Goal: Information Seeking & Learning: Learn about a topic

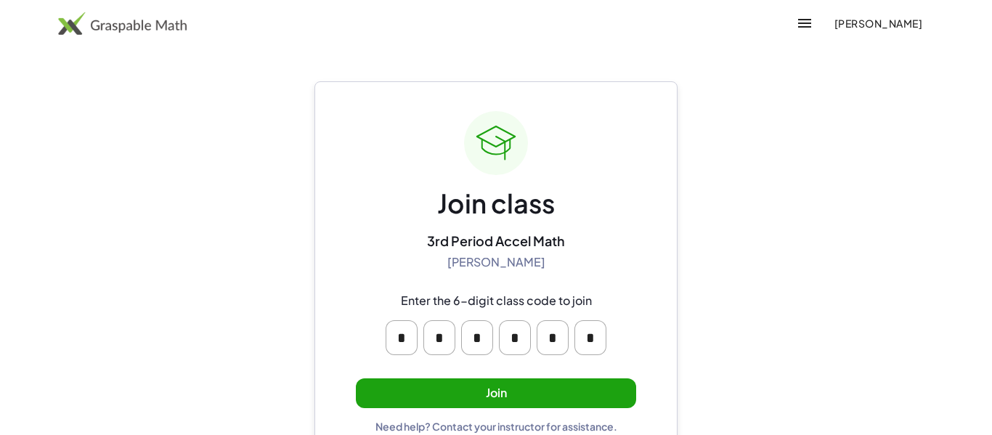
click at [562, 386] on button "Join" at bounding box center [496, 393] width 280 height 30
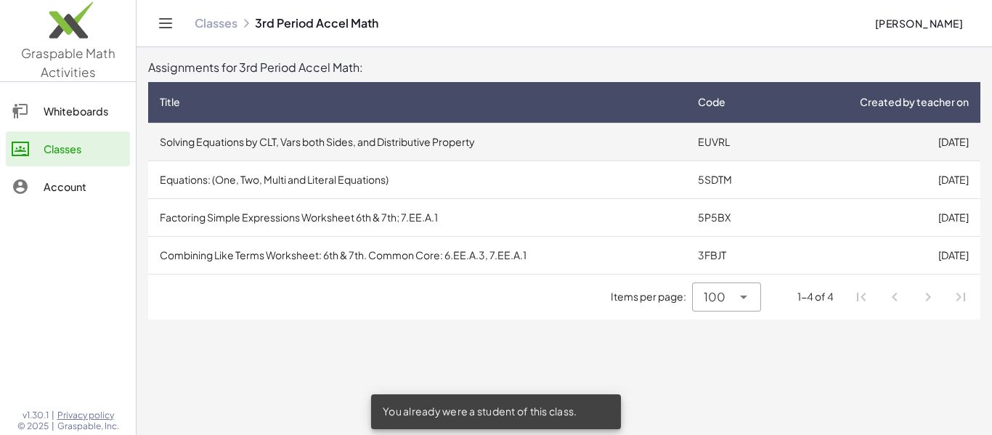
click at [491, 131] on td "Solving Equations by CLT, Vars both Sides, and Distributive Property" at bounding box center [417, 142] width 538 height 38
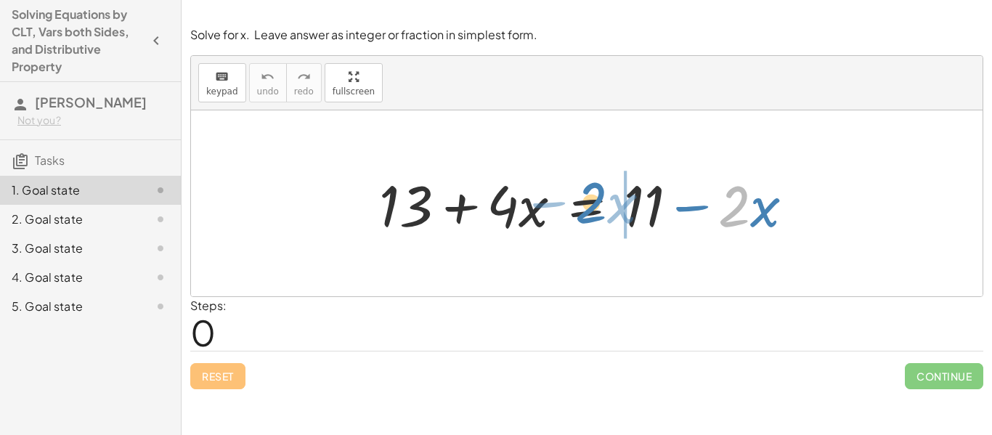
drag, startPoint x: 725, startPoint y: 225, endPoint x: 582, endPoint y: 221, distance: 143.1
click at [582, 221] on div at bounding box center [592, 203] width 441 height 75
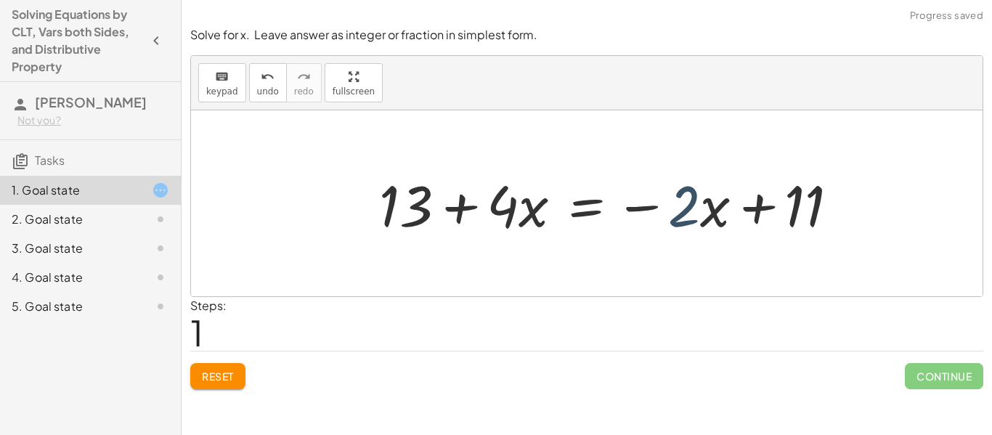
click at [677, 214] on div at bounding box center [615, 203] width 486 height 75
click at [221, 383] on button "Reset" at bounding box center [217, 376] width 55 height 26
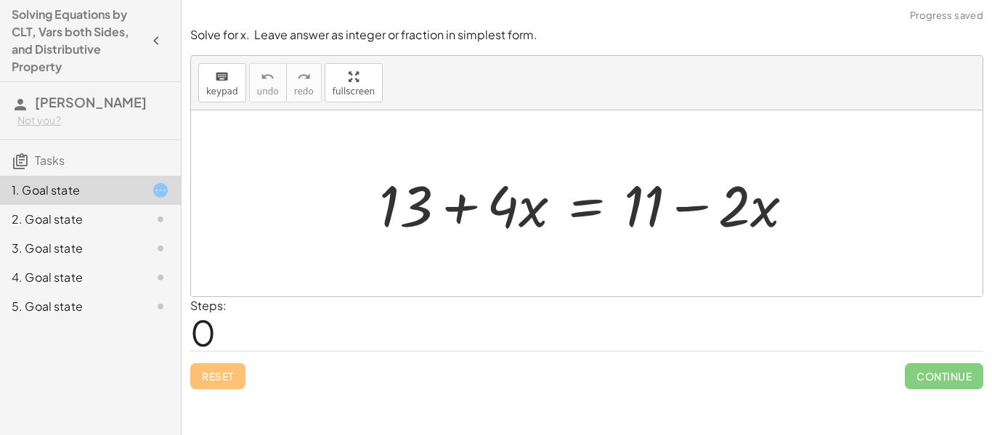
click at [702, 211] on div at bounding box center [592, 203] width 441 height 75
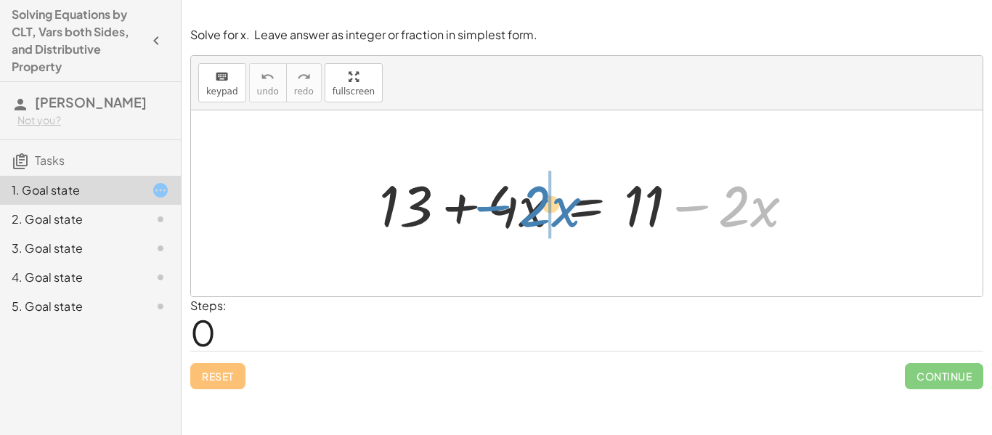
drag, startPoint x: 699, startPoint y: 207, endPoint x: 504, endPoint y: 205, distance: 195.3
click at [504, 205] on div at bounding box center [592, 203] width 441 height 75
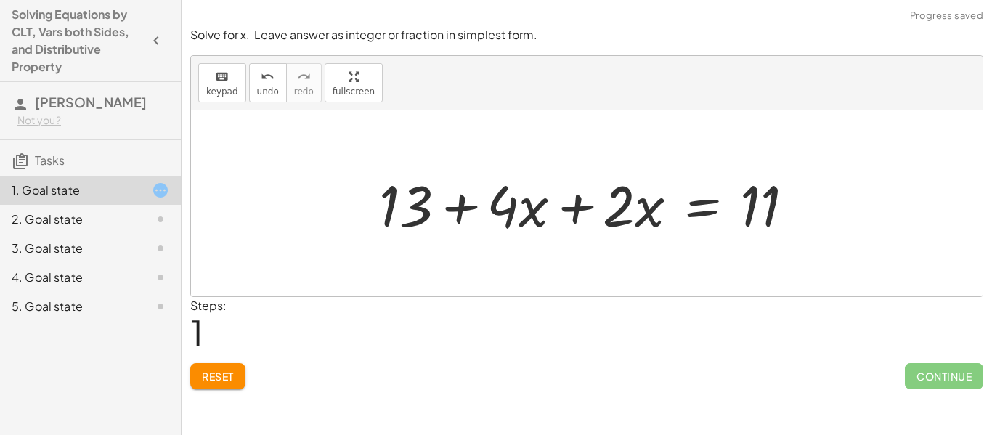
click at [576, 215] on div at bounding box center [592, 203] width 441 height 75
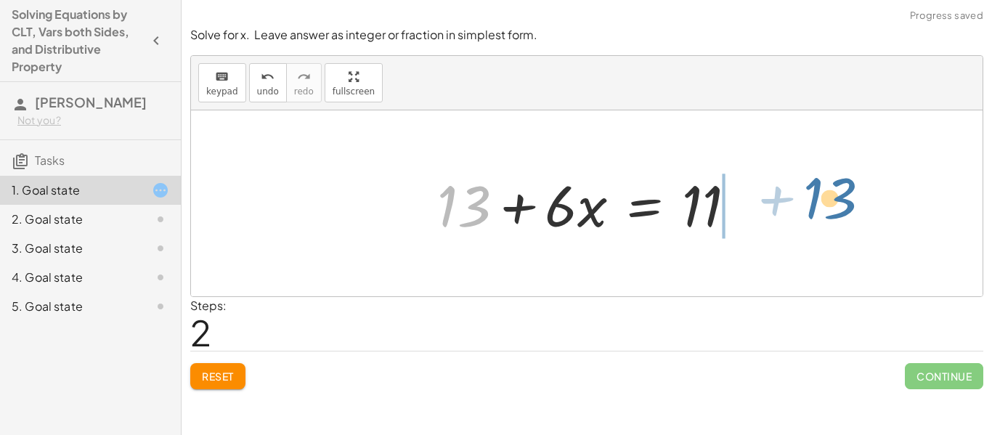
drag, startPoint x: 483, startPoint y: 202, endPoint x: 842, endPoint y: 191, distance: 359.5
click at [842, 191] on div "+ 13 + · 4 · x = + 11 − · 2 · x + 13 + · 4 · x + · 2 · x = 11 + 13 + 13 + · x =…" at bounding box center [586, 203] width 791 height 186
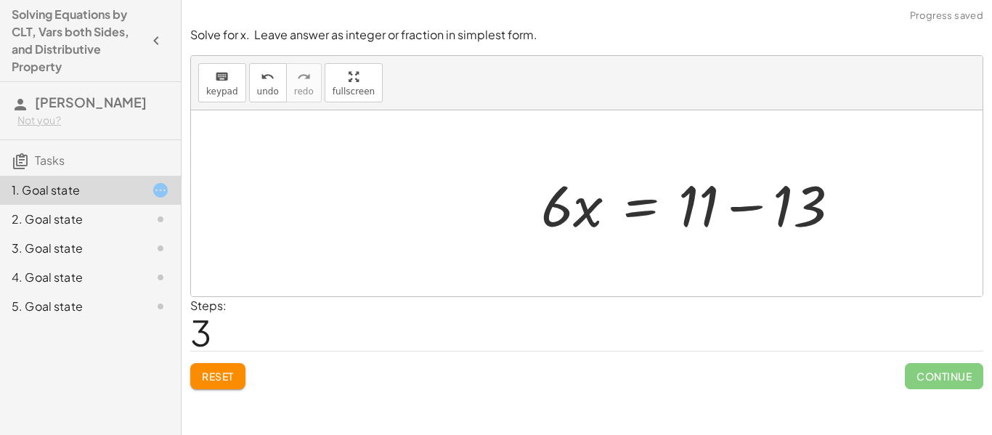
click at [724, 203] on div at bounding box center [696, 203] width 325 height 75
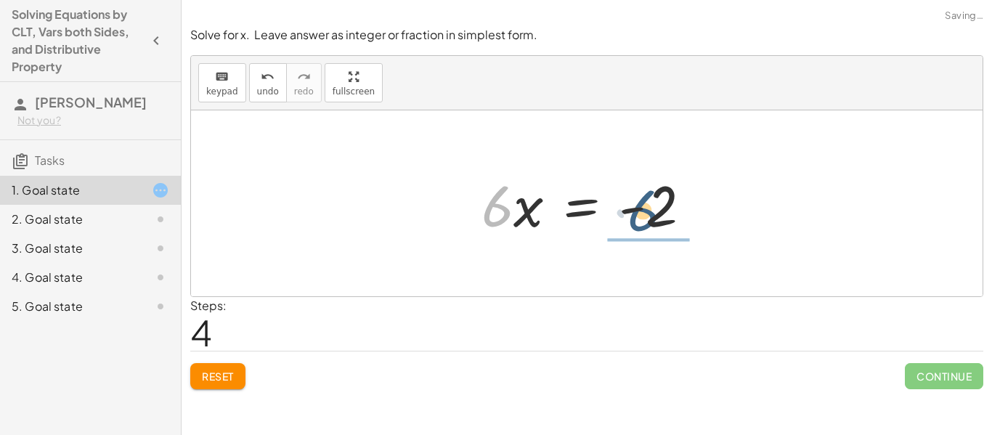
drag, startPoint x: 484, startPoint y: 199, endPoint x: 641, endPoint y: 201, distance: 156.8
click at [641, 201] on div at bounding box center [592, 203] width 236 height 75
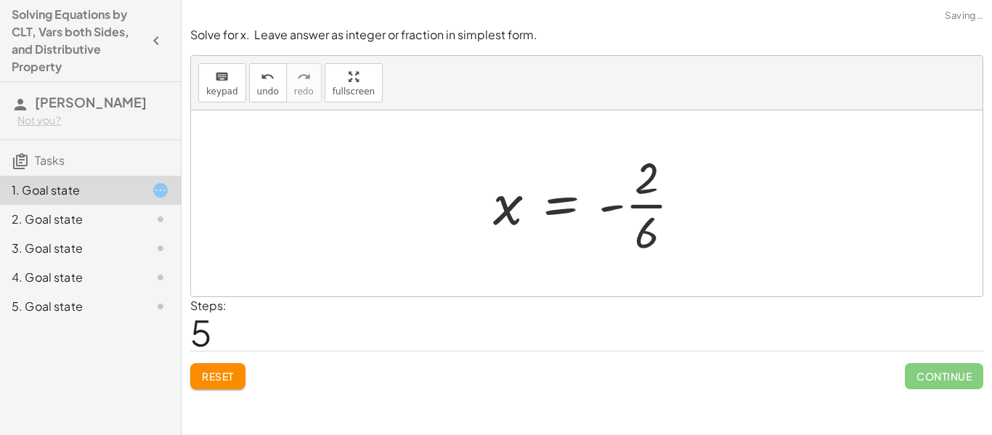
click at [650, 197] on div at bounding box center [593, 203] width 215 height 112
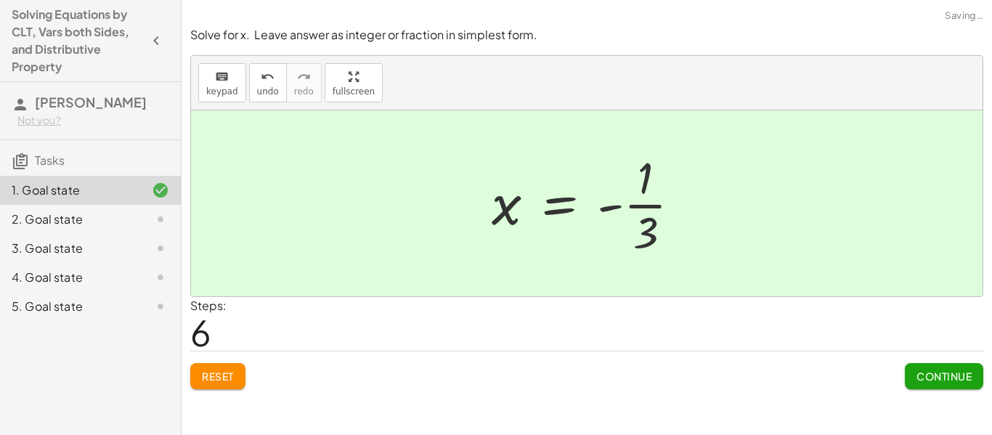
click at [921, 375] on span "Continue" at bounding box center [943, 376] width 55 height 13
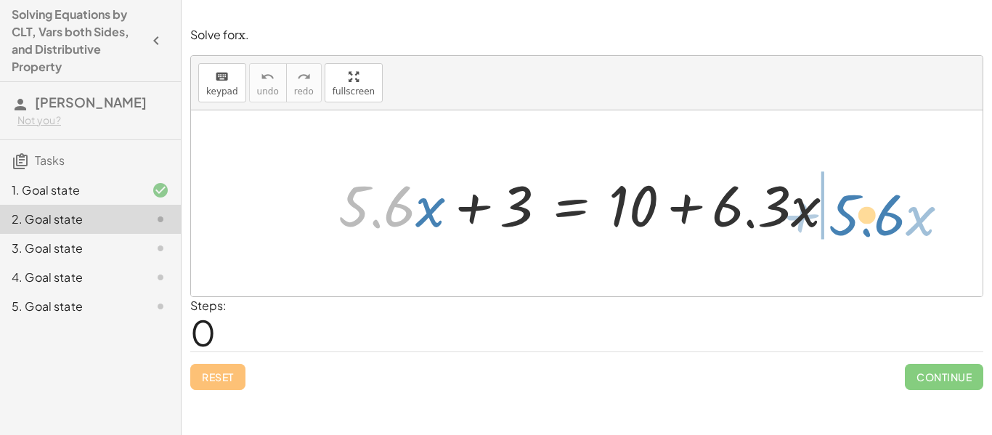
drag, startPoint x: 367, startPoint y: 202, endPoint x: 857, endPoint y: 200, distance: 490.0
click at [857, 200] on div "· 5.6 + · x + · 5.6 · x + 3 = + 10 + · 6.3 · x" at bounding box center [586, 203] width 791 height 186
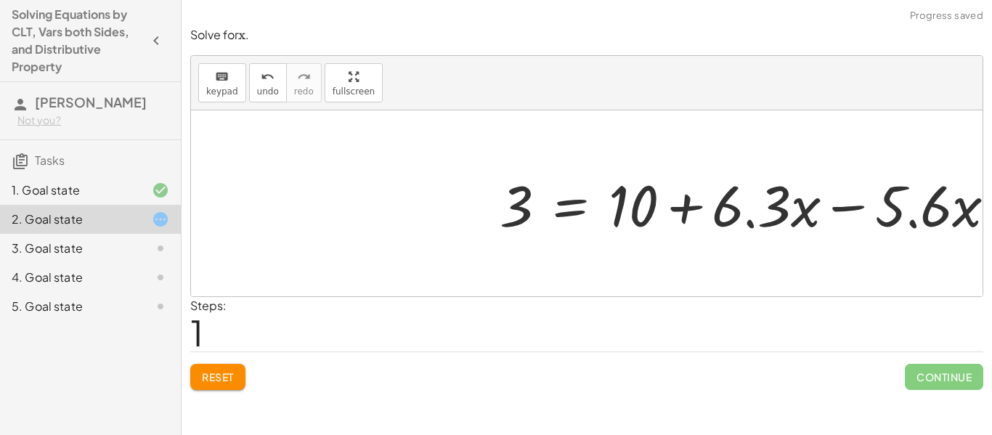
click at [845, 203] on div at bounding box center [753, 203] width 522 height 75
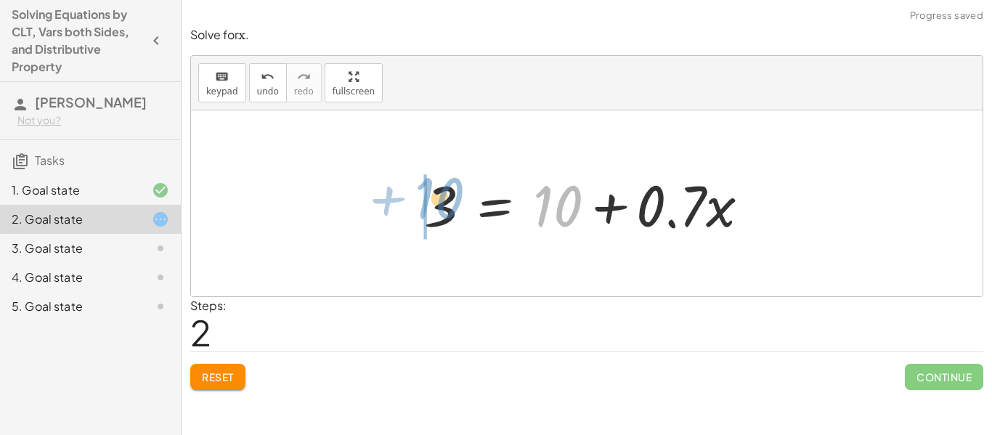
drag, startPoint x: 554, startPoint y: 210, endPoint x: 427, endPoint y: 204, distance: 127.2
click at [427, 204] on div at bounding box center [592, 203] width 351 height 75
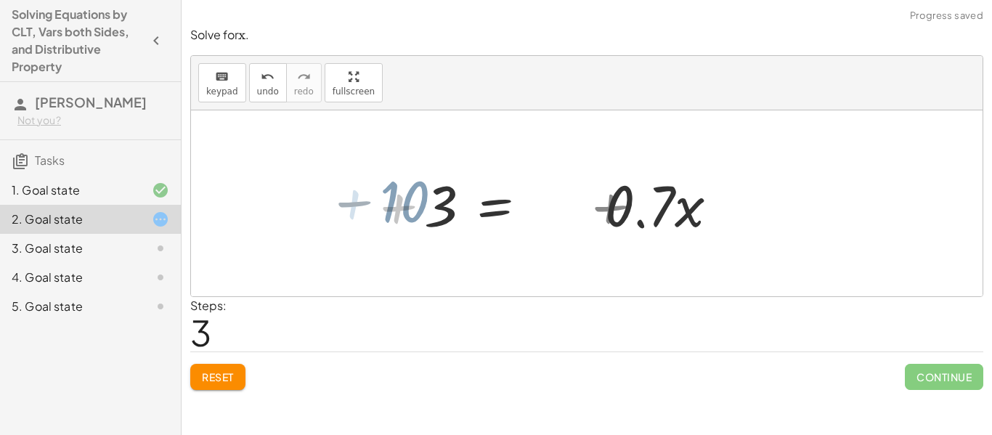
click at [427, 204] on div at bounding box center [457, 203] width 396 height 75
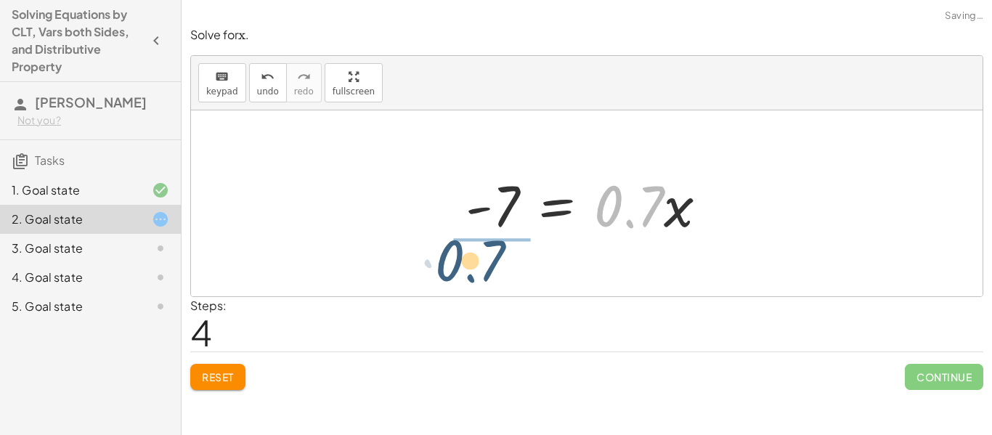
drag, startPoint x: 655, startPoint y: 198, endPoint x: 493, endPoint y: 251, distance: 170.3
click at [493, 251] on div "+ · 5.6 · x + 3 = + 10 + · 6.3 · x 3 = + 10 + · 6.3 · x − · 5.6 · x 3 = + 10 + …" at bounding box center [586, 203] width 791 height 186
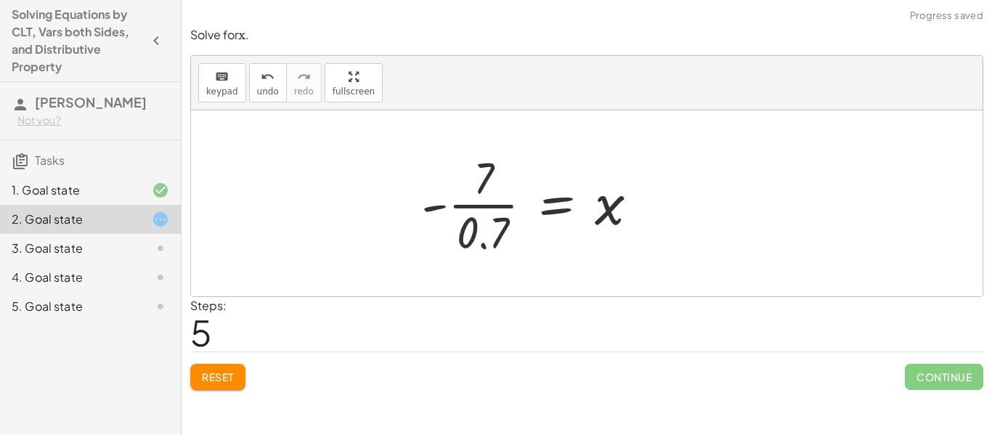
click at [482, 211] on div at bounding box center [535, 203] width 243 height 112
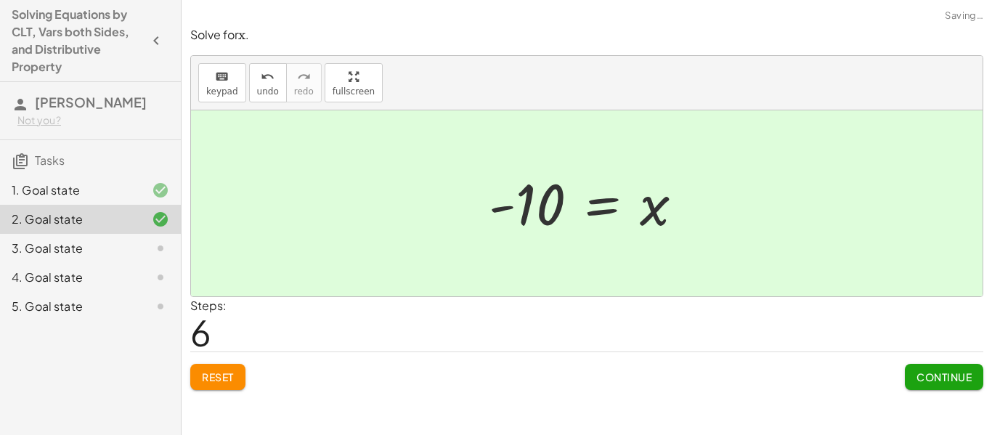
click at [935, 372] on span "Continue" at bounding box center [943, 376] width 55 height 13
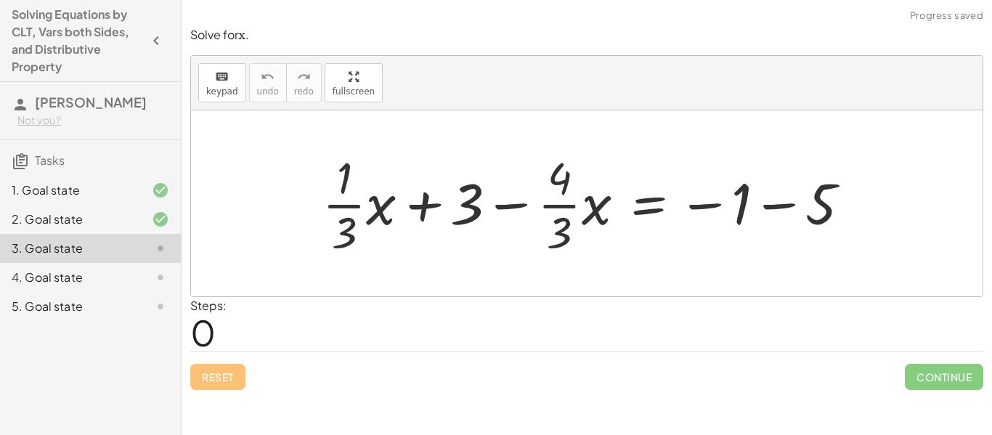
click at [342, 203] on div at bounding box center [592, 203] width 554 height 112
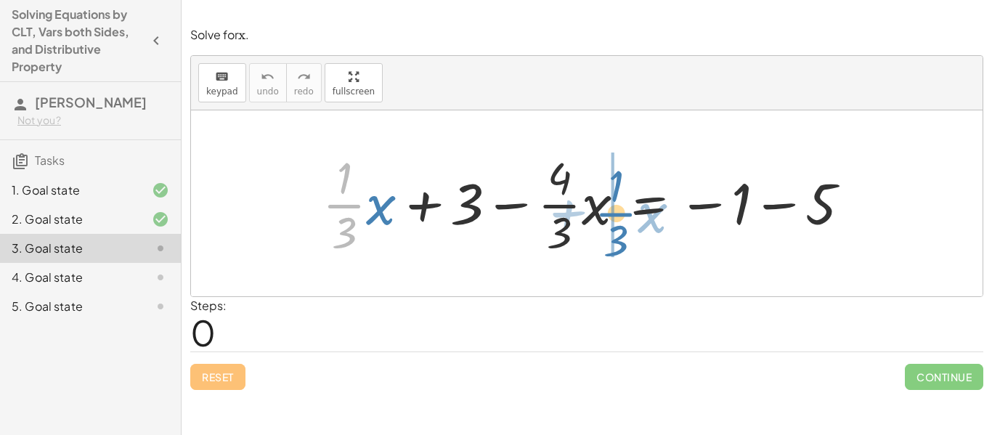
drag, startPoint x: 341, startPoint y: 201, endPoint x: 615, endPoint y: 208, distance: 273.8
click at [615, 208] on div at bounding box center [592, 203] width 554 height 112
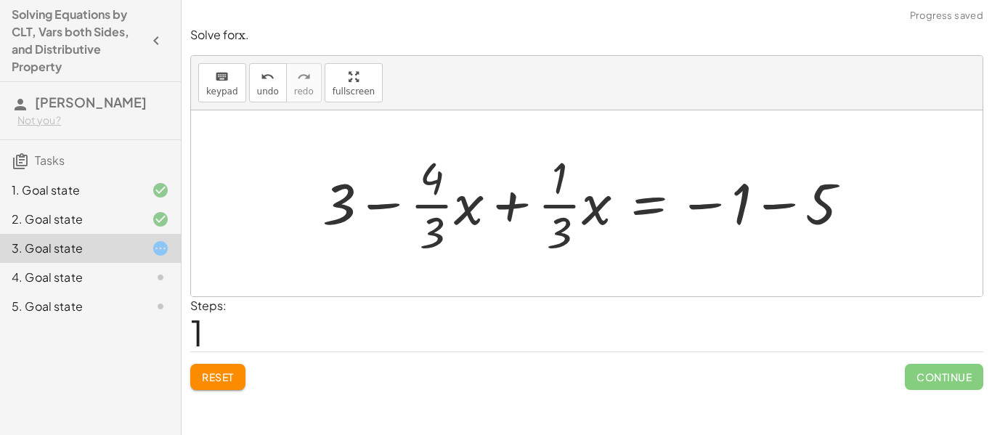
click at [473, 189] on div at bounding box center [592, 203] width 554 height 112
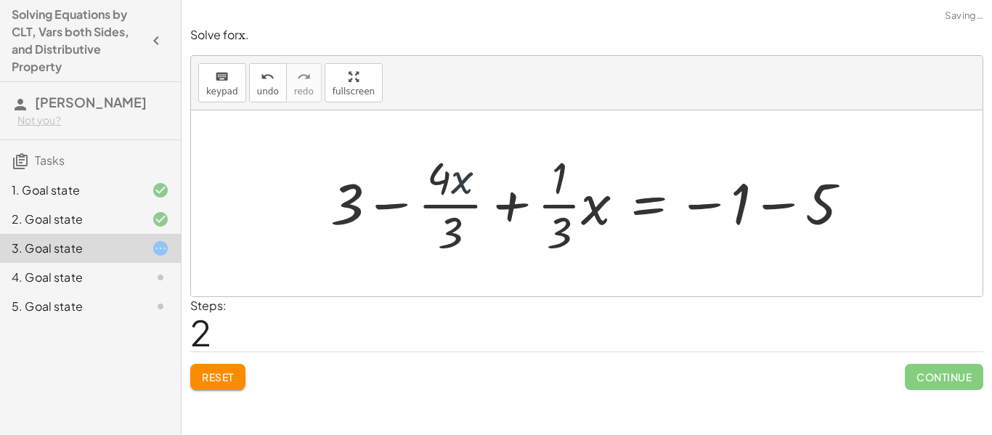
drag, startPoint x: 468, startPoint y: 184, endPoint x: 476, endPoint y: 189, distance: 9.3
click at [476, 189] on div at bounding box center [596, 203] width 546 height 112
click at [0, 0] on div "Solve for ﻿ x x x ﻿ . keyboard keypad undo undo redo redo fullscreen + · · 1 · …" at bounding box center [0, 0] width 0 height 0
click at [240, 370] on button "Reset" at bounding box center [217, 377] width 55 height 26
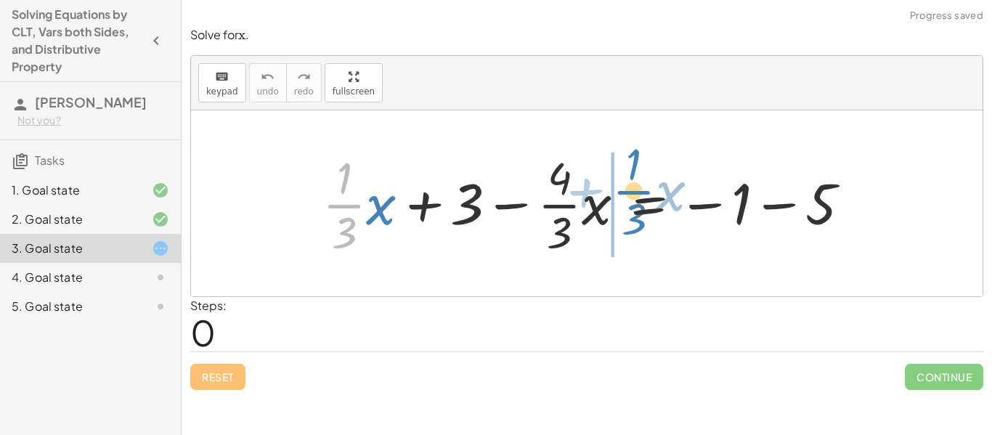
drag, startPoint x: 330, startPoint y: 199, endPoint x: 619, endPoint y: 187, distance: 288.5
click at [619, 187] on div at bounding box center [592, 203] width 554 height 112
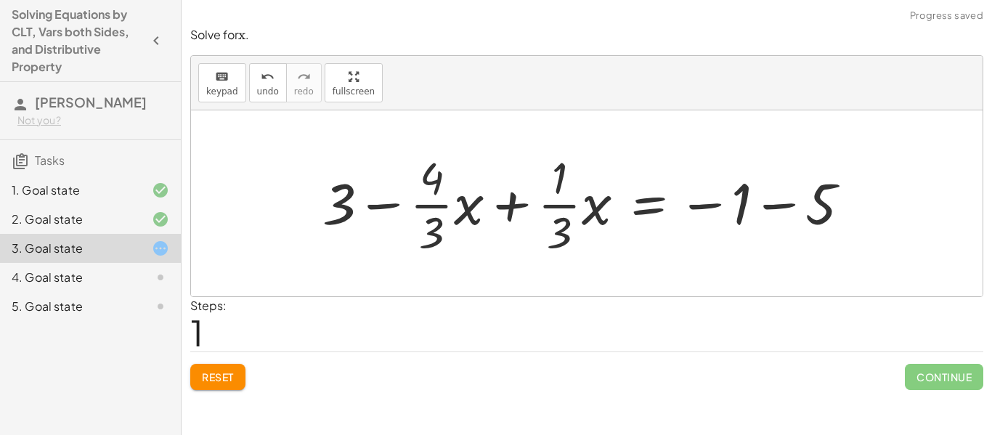
click at [486, 205] on div at bounding box center [592, 203] width 554 height 112
click at [507, 207] on div at bounding box center [592, 203] width 554 height 112
click at [385, 202] on div at bounding box center [592, 203] width 554 height 112
click at [226, 374] on span "Reset" at bounding box center [218, 376] width 32 height 13
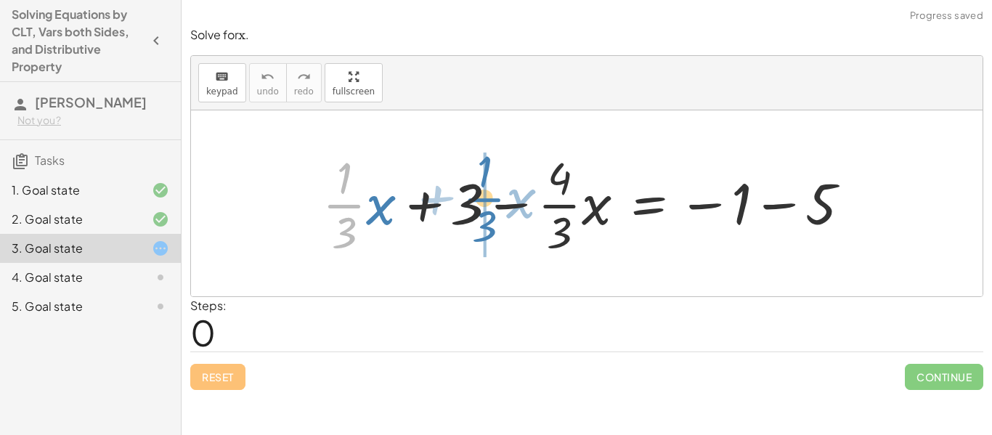
drag, startPoint x: 343, startPoint y: 215, endPoint x: 483, endPoint y: 208, distance: 140.3
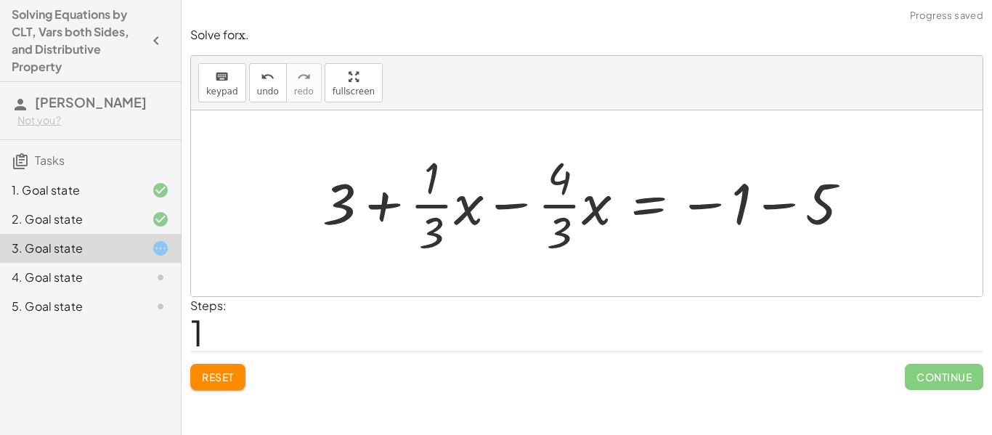
click at [510, 203] on div at bounding box center [592, 203] width 554 height 112
click at [442, 202] on div at bounding box center [592, 203] width 554 height 112
drag, startPoint x: 438, startPoint y: 205, endPoint x: 484, endPoint y: 216, distance: 47.7
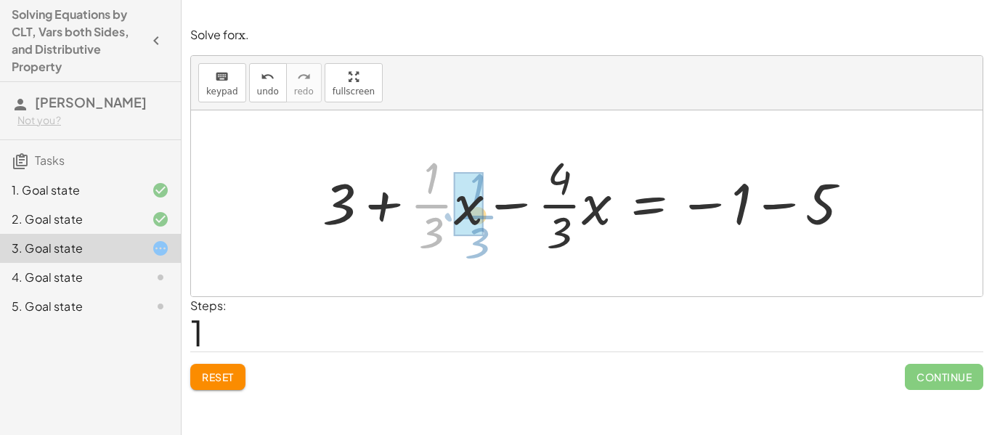
click at [484, 216] on div at bounding box center [592, 203] width 554 height 112
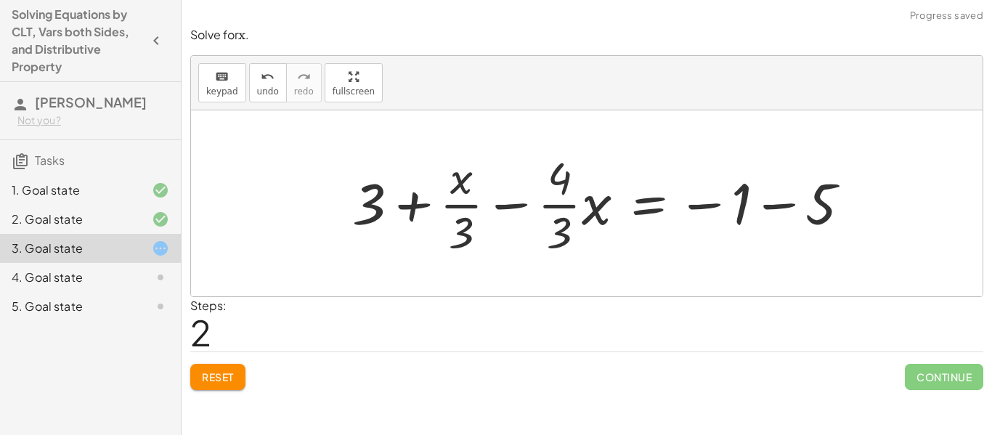
click at [521, 206] on div at bounding box center [607, 203] width 524 height 112
drag, startPoint x: 587, startPoint y: 209, endPoint x: 563, endPoint y: 181, distance: 36.5
click at [563, 181] on div at bounding box center [607, 203] width 524 height 112
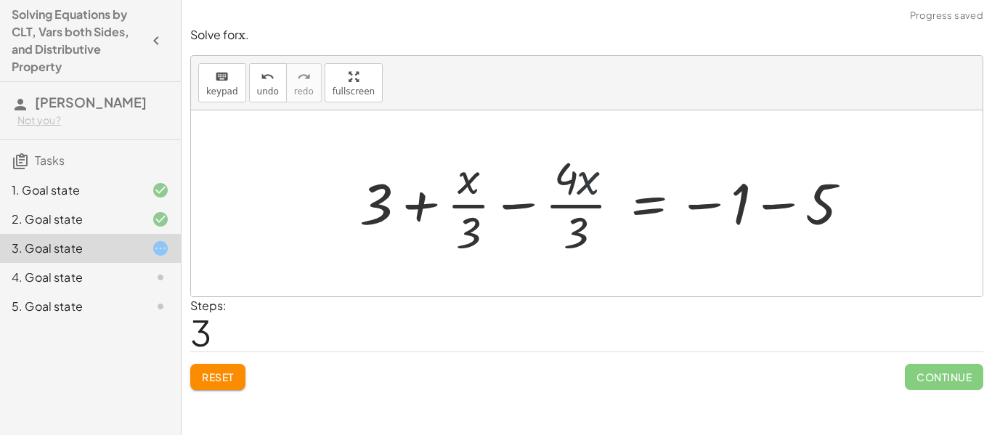
click at [563, 181] on div at bounding box center [611, 203] width 516 height 112
click at [495, 211] on div at bounding box center [611, 203] width 516 height 112
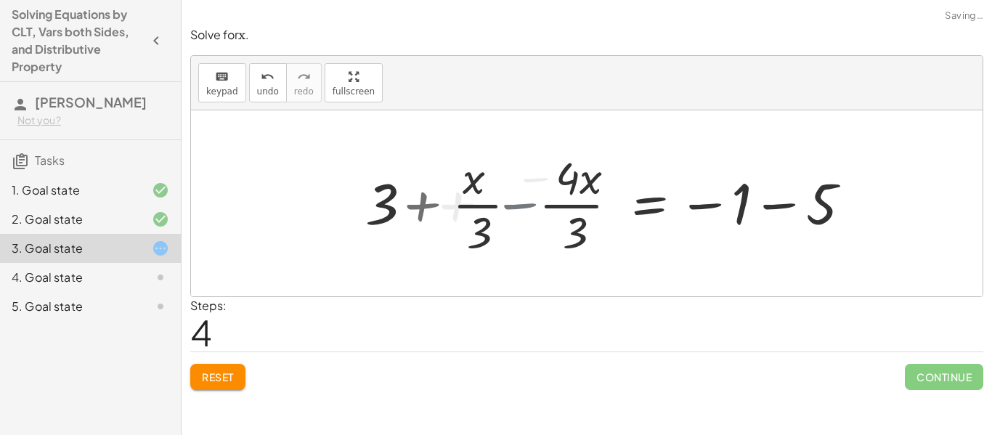
click at [495, 211] on div at bounding box center [628, 203] width 481 height 112
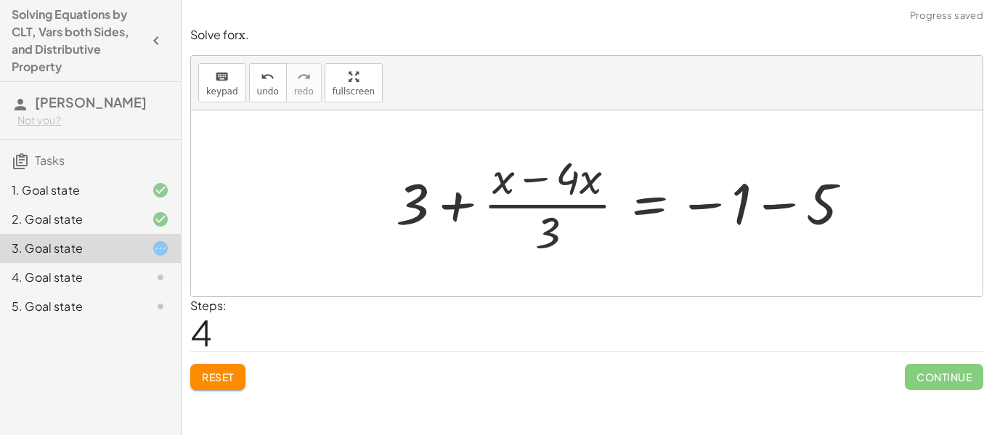
click at [772, 208] on div at bounding box center [628, 203] width 481 height 112
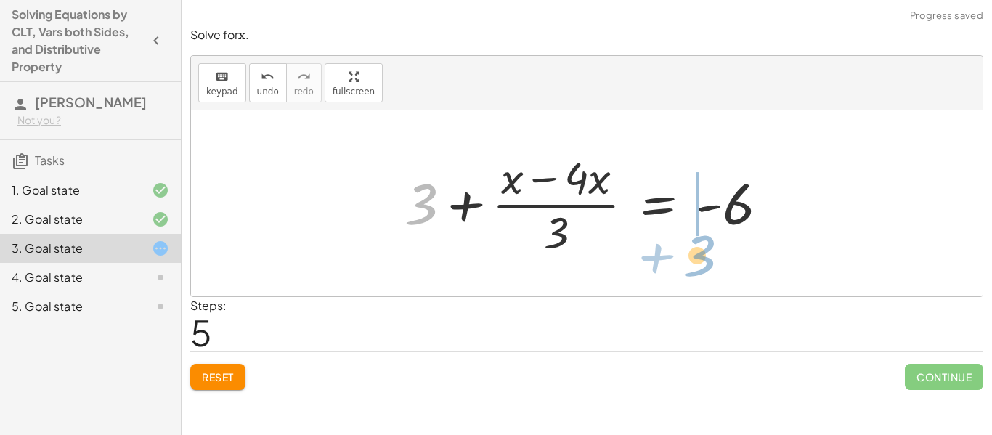
drag, startPoint x: 430, startPoint y: 195, endPoint x: 735, endPoint y: 242, distance: 307.9
click at [735, 242] on div at bounding box center [592, 203] width 390 height 112
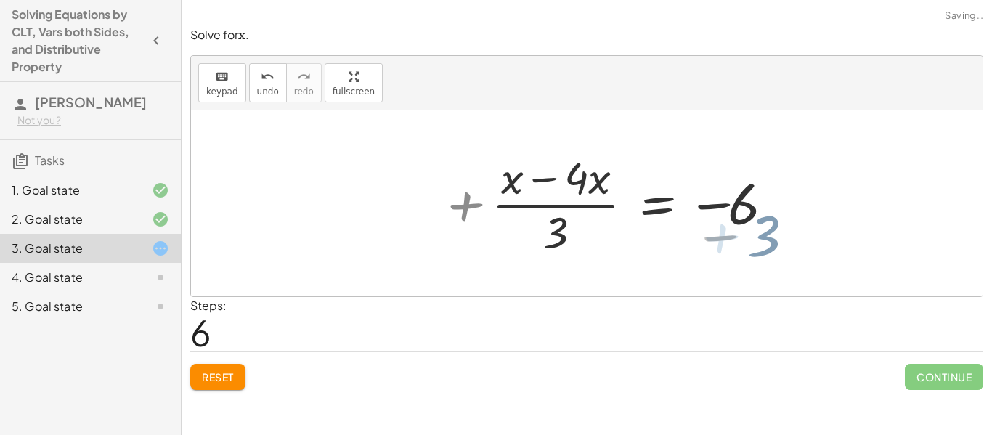
click at [735, 242] on div at bounding box center [688, 203] width 408 height 112
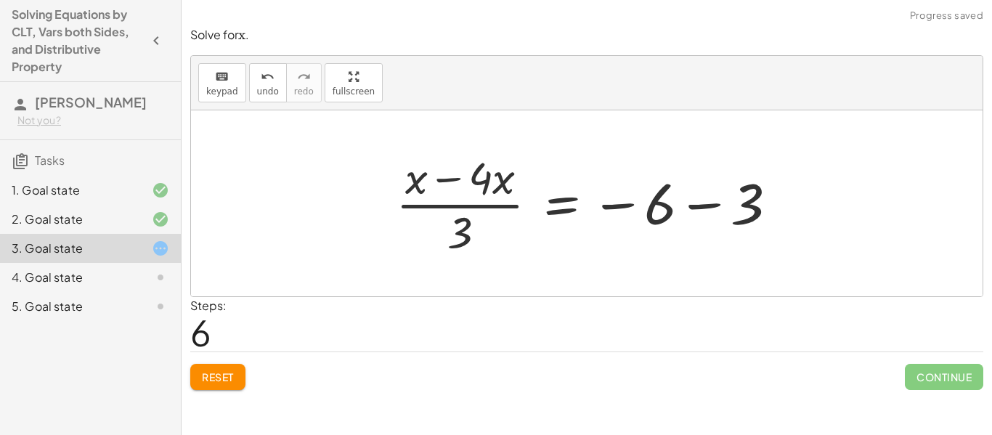
click at [709, 210] on div at bounding box center [592, 203] width 408 height 112
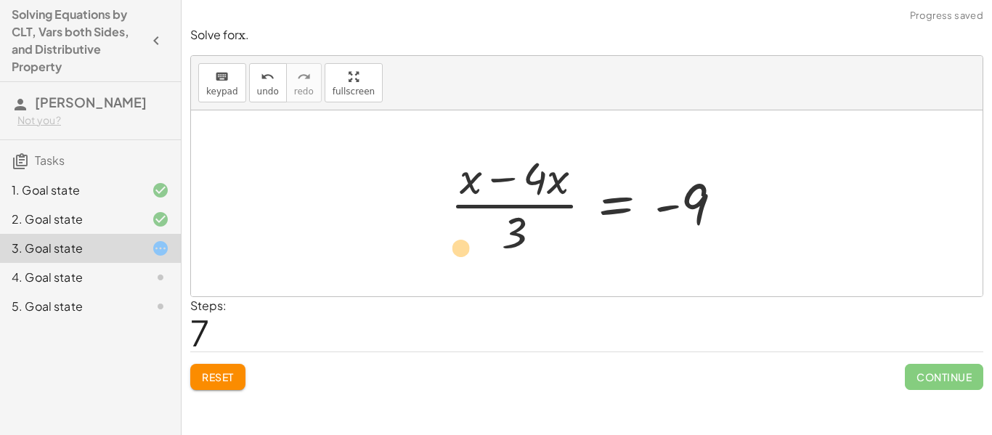
drag, startPoint x: 514, startPoint y: 224, endPoint x: 476, endPoint y: 230, distance: 38.3
click at [476, 230] on div at bounding box center [592, 203] width 298 height 112
click at [480, 185] on div at bounding box center [592, 203] width 298 height 112
click at [498, 181] on div at bounding box center [592, 203] width 298 height 112
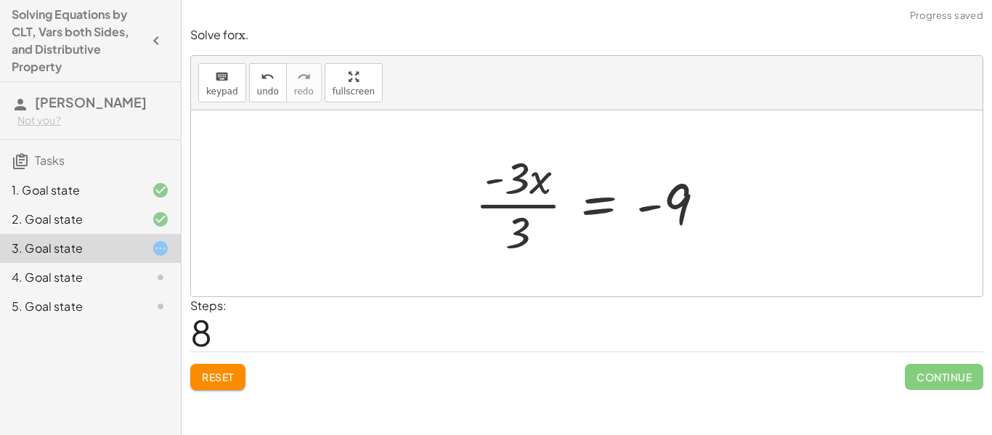
click at [537, 225] on div at bounding box center [596, 203] width 256 height 112
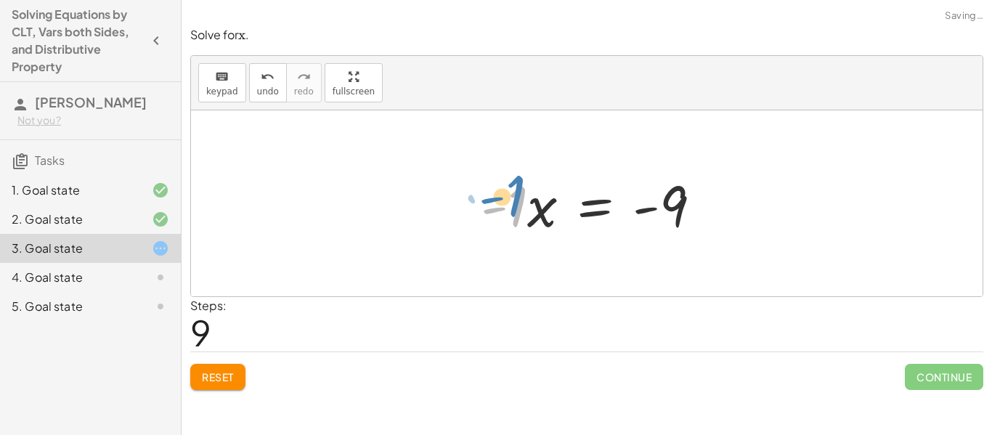
drag, startPoint x: 523, startPoint y: 222, endPoint x: 520, endPoint y: 213, distance: 9.2
click at [520, 213] on div at bounding box center [596, 203] width 247 height 75
click at [520, 213] on div at bounding box center [591, 203] width 247 height 75
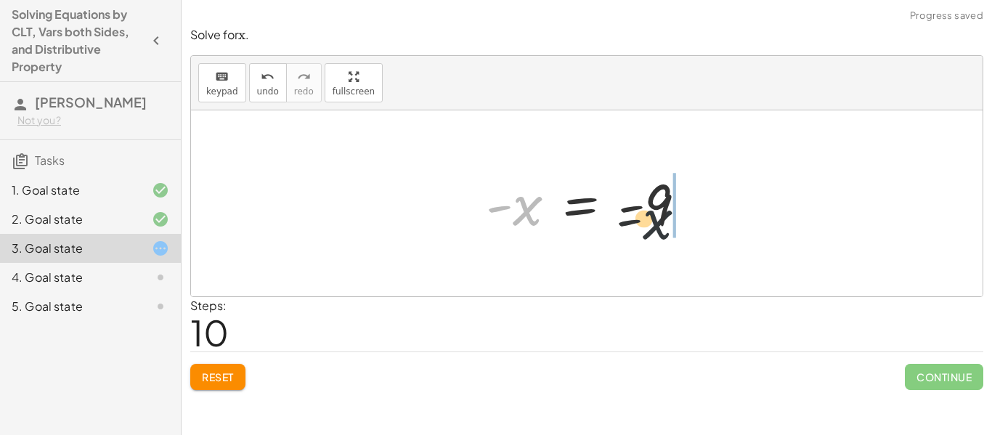
drag, startPoint x: 518, startPoint y: 212, endPoint x: 693, endPoint y: 226, distance: 175.5
click at [693, 226] on div at bounding box center [591, 204] width 227 height 72
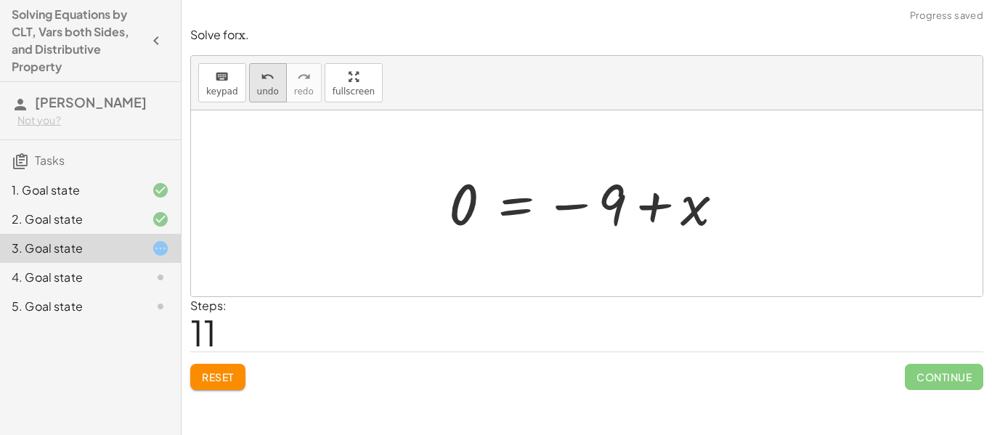
click at [261, 73] on icon "undo" at bounding box center [268, 76] width 14 height 17
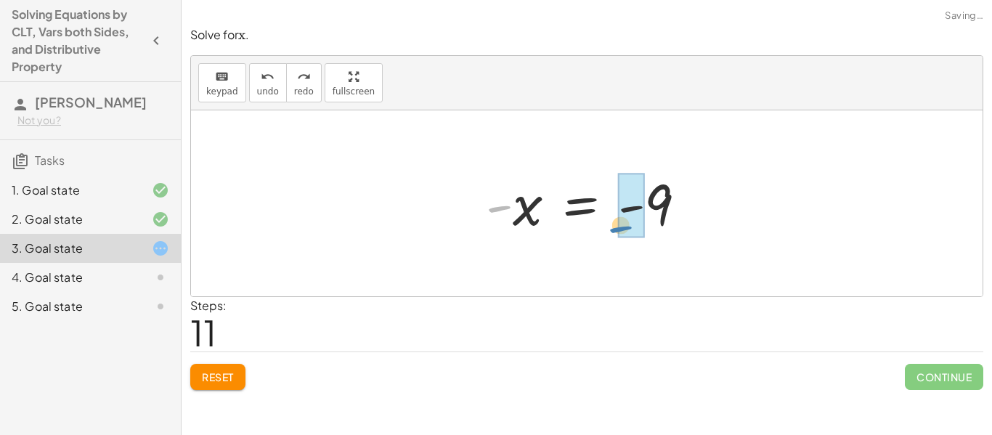
drag, startPoint x: 498, startPoint y: 205, endPoint x: 661, endPoint y: 228, distance: 164.2
click at [661, 228] on div at bounding box center [591, 204] width 227 height 72
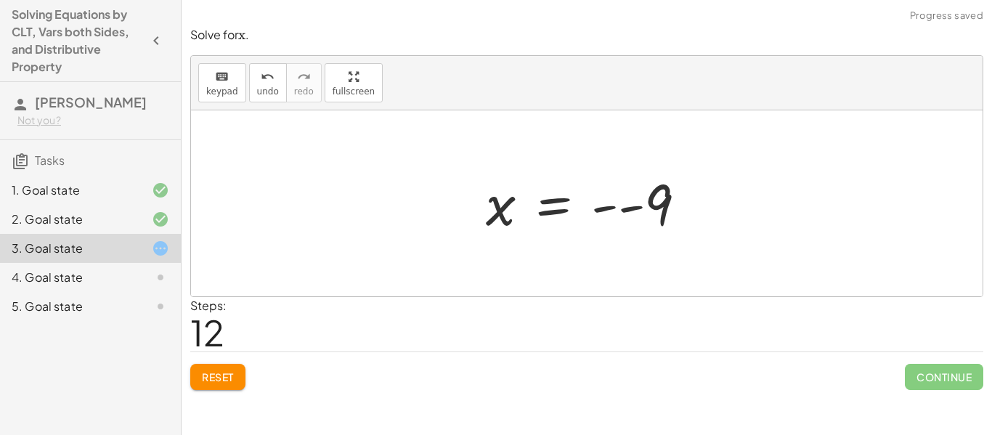
click at [633, 205] on div at bounding box center [591, 204] width 227 height 72
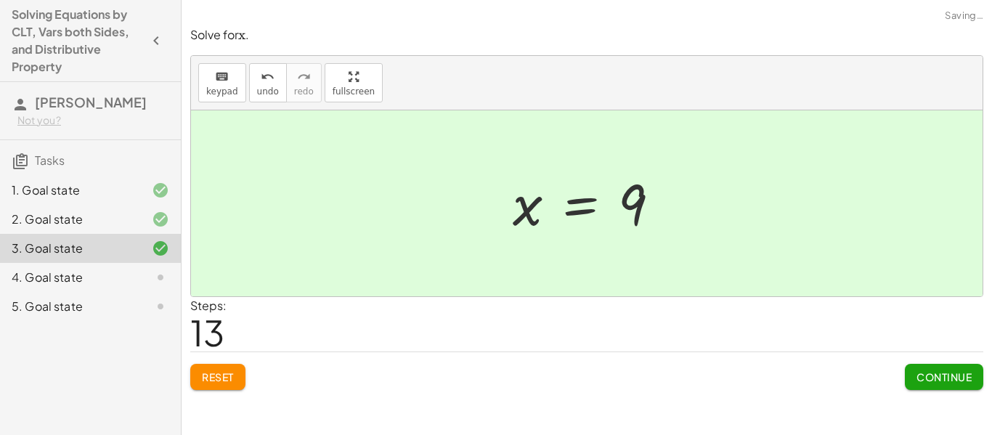
click at [962, 384] on button "Continue" at bounding box center [944, 377] width 78 height 26
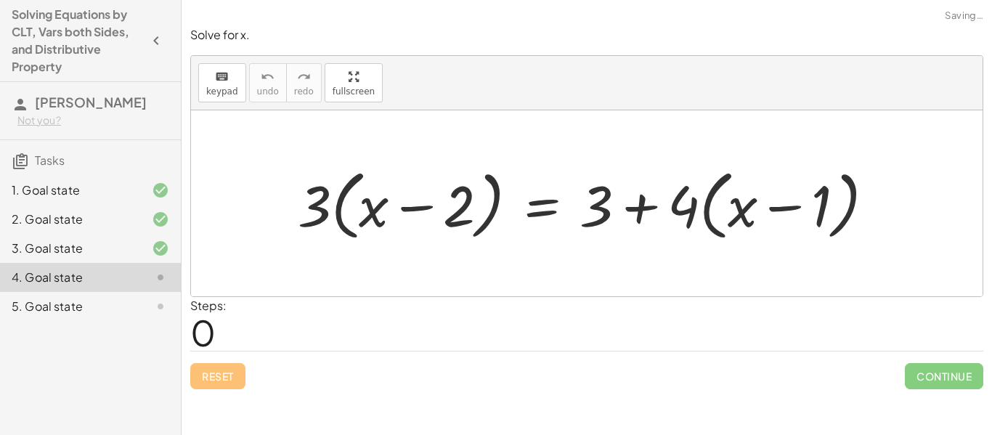
click at [372, 214] on div at bounding box center [591, 203] width 603 height 83
click at [343, 203] on div at bounding box center [591, 203] width 603 height 83
click at [341, 201] on div at bounding box center [591, 203] width 603 height 83
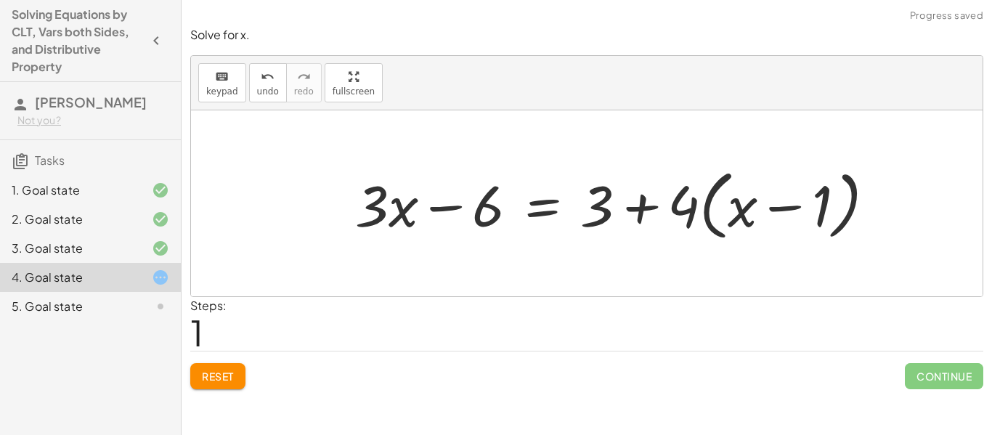
click at [706, 212] on div at bounding box center [621, 203] width 546 height 83
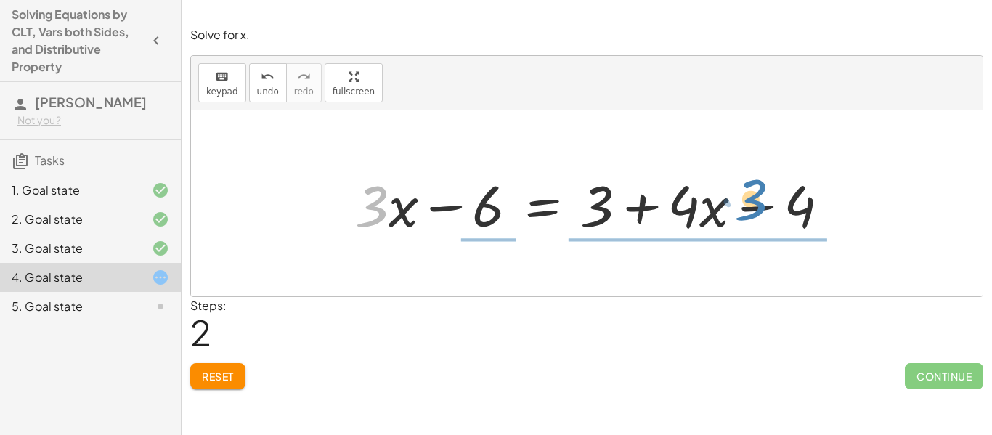
drag, startPoint x: 371, startPoint y: 197, endPoint x: 698, endPoint y: 180, distance: 327.9
click at [698, 180] on div at bounding box center [598, 203] width 500 height 75
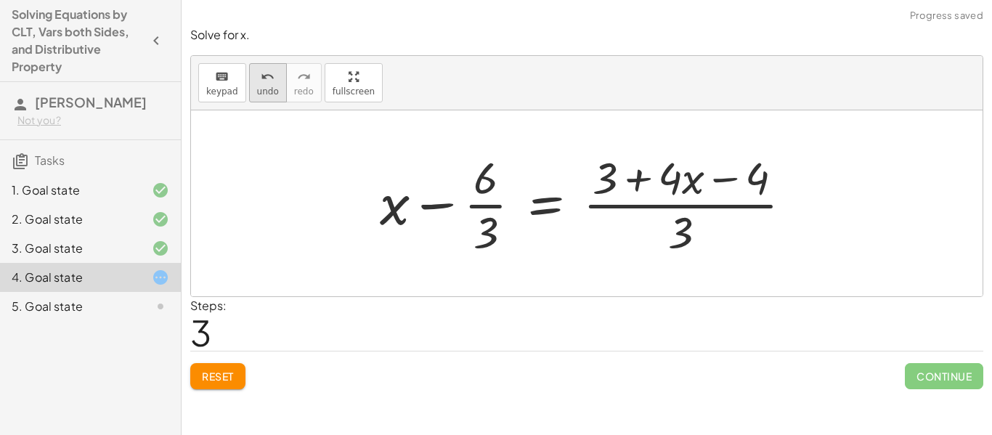
click at [257, 87] on span "undo" at bounding box center [268, 91] width 22 height 10
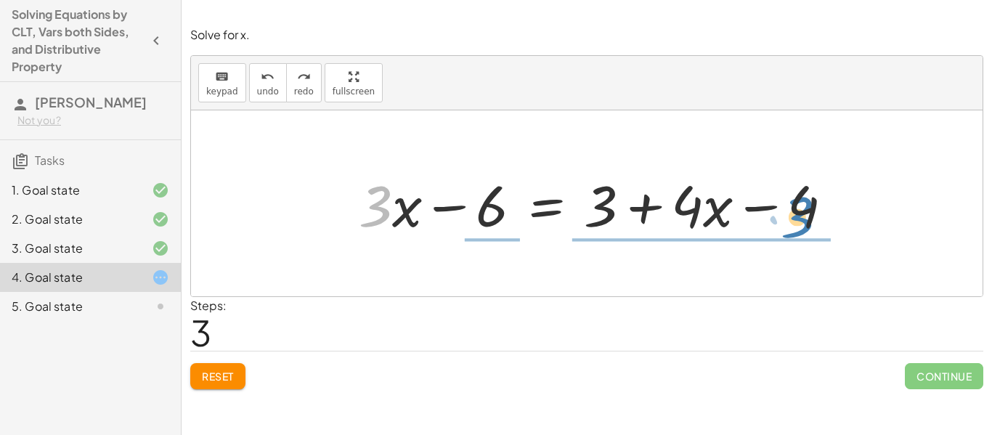
drag, startPoint x: 382, startPoint y: 200, endPoint x: 820, endPoint y: 194, distance: 438.5
click at [820, 194] on div at bounding box center [601, 203] width 500 height 75
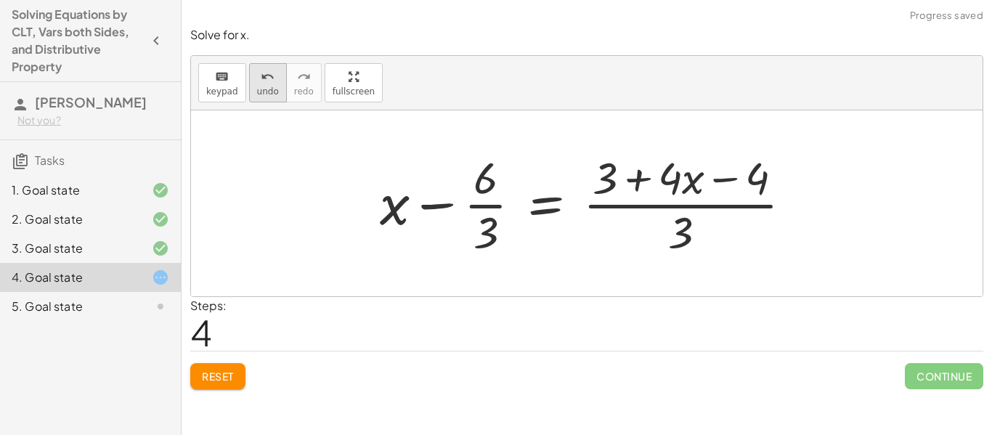
click at [257, 91] on span "undo" at bounding box center [268, 91] width 22 height 10
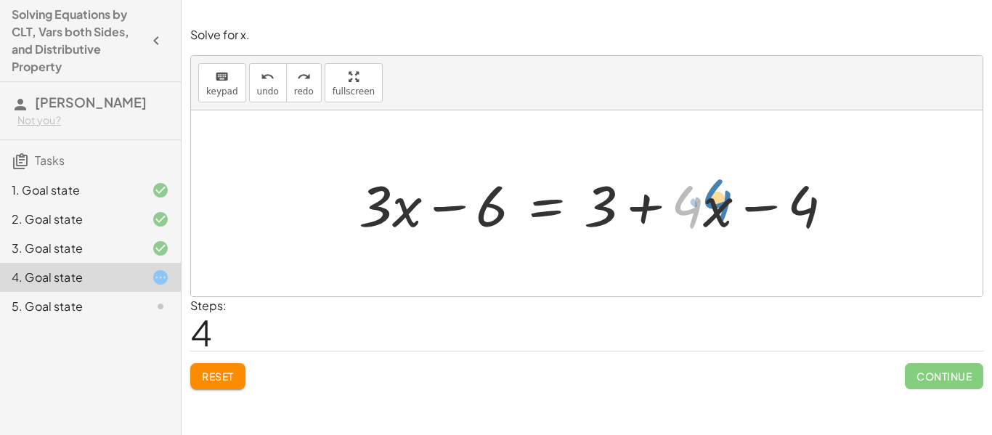
drag, startPoint x: 695, startPoint y: 208, endPoint x: 723, endPoint y: 200, distance: 28.7
click at [723, 200] on div at bounding box center [601, 203] width 500 height 75
click at [207, 378] on span "Reset" at bounding box center [218, 376] width 32 height 13
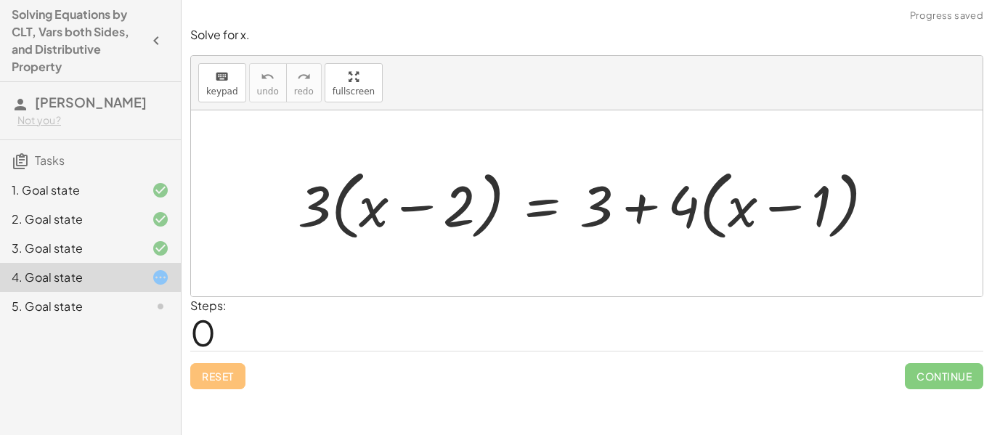
click at [338, 223] on div at bounding box center [591, 203] width 603 height 83
click at [706, 195] on div at bounding box center [591, 203] width 603 height 83
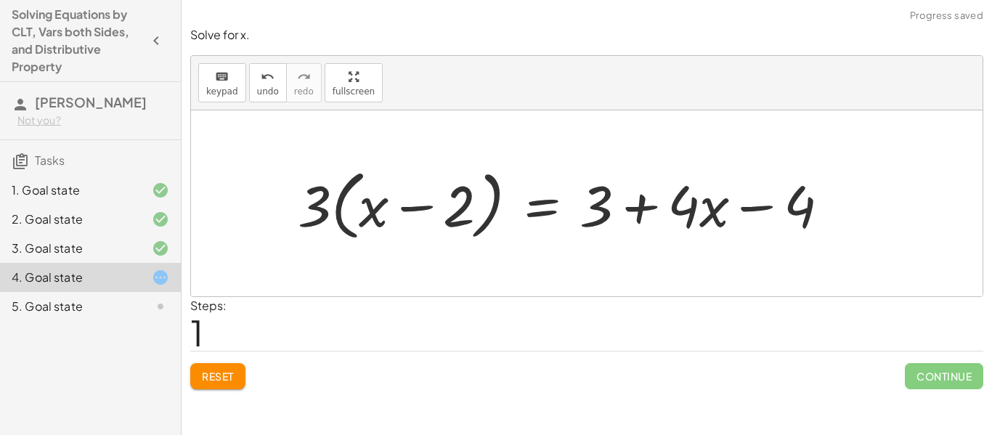
click at [343, 195] on div at bounding box center [569, 203] width 558 height 83
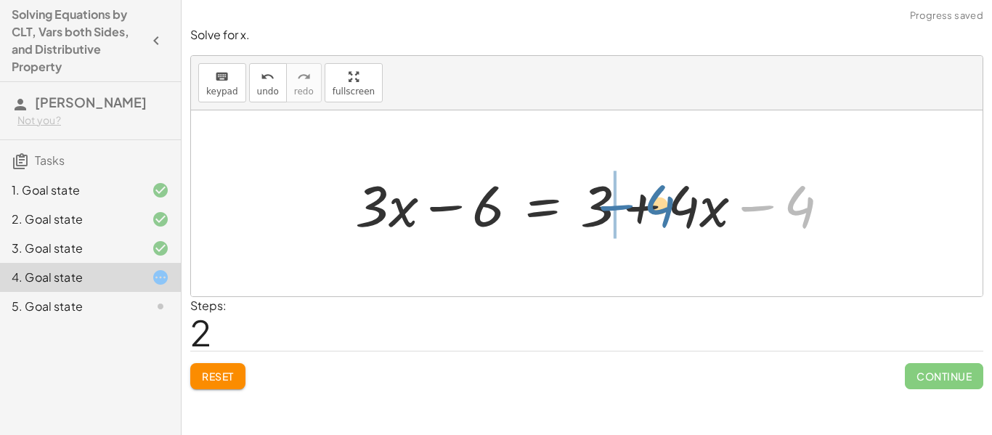
drag, startPoint x: 780, startPoint y: 203, endPoint x: 639, endPoint y: 203, distance: 140.8
click at [639, 203] on div at bounding box center [598, 203] width 500 height 75
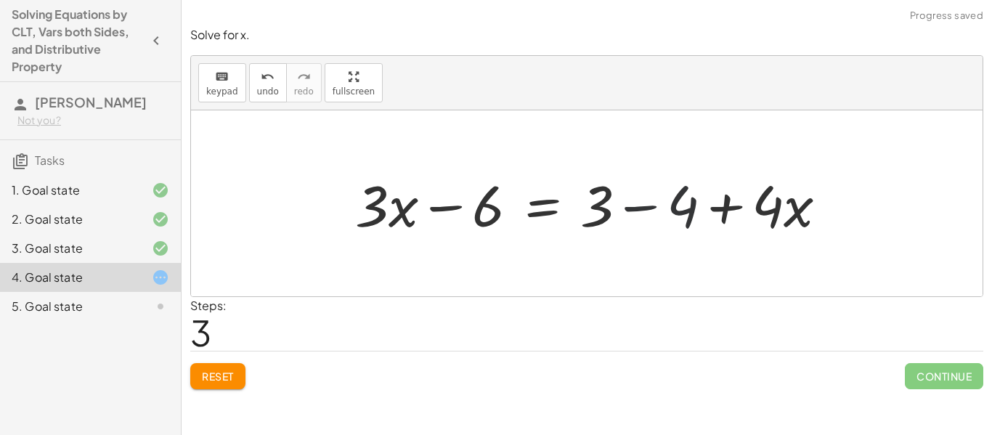
click at [639, 203] on div at bounding box center [598, 203] width 500 height 75
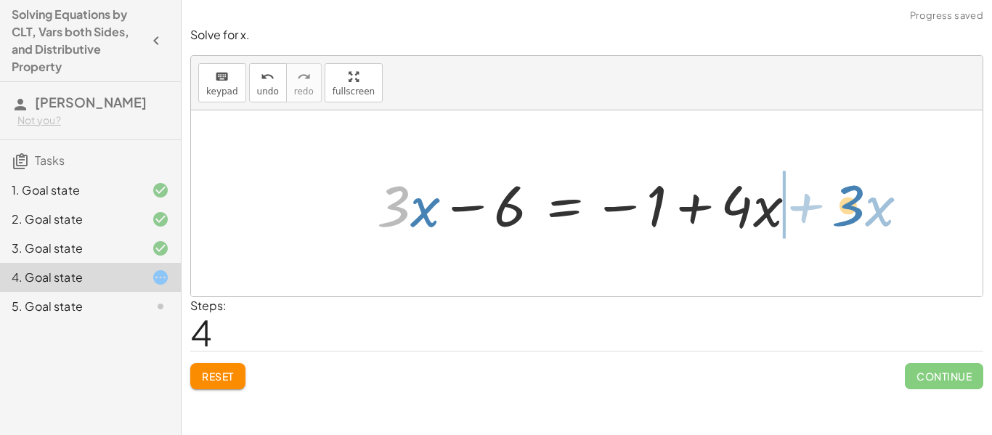
drag, startPoint x: 390, startPoint y: 204, endPoint x: 844, endPoint y: 204, distance: 453.7
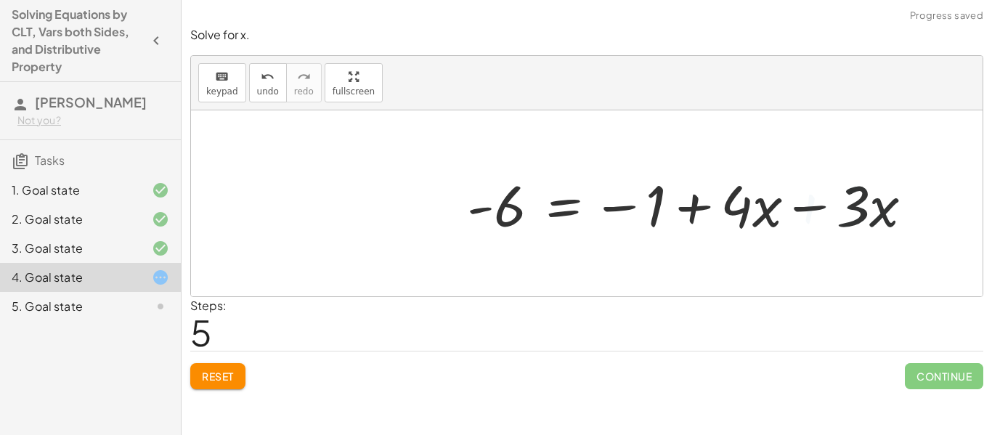
click at [832, 204] on div at bounding box center [696, 203] width 472 height 75
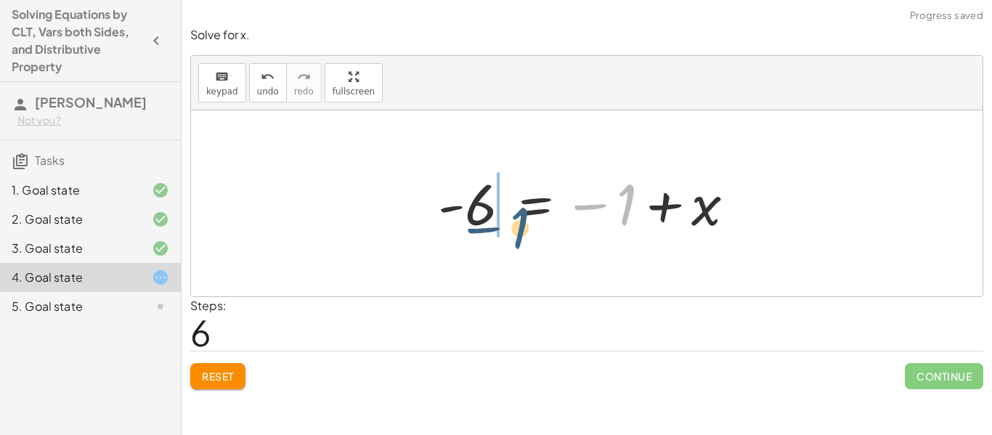
drag, startPoint x: 624, startPoint y: 200, endPoint x: 513, endPoint y: 227, distance: 114.4
click at [513, 227] on div at bounding box center [591, 204] width 323 height 72
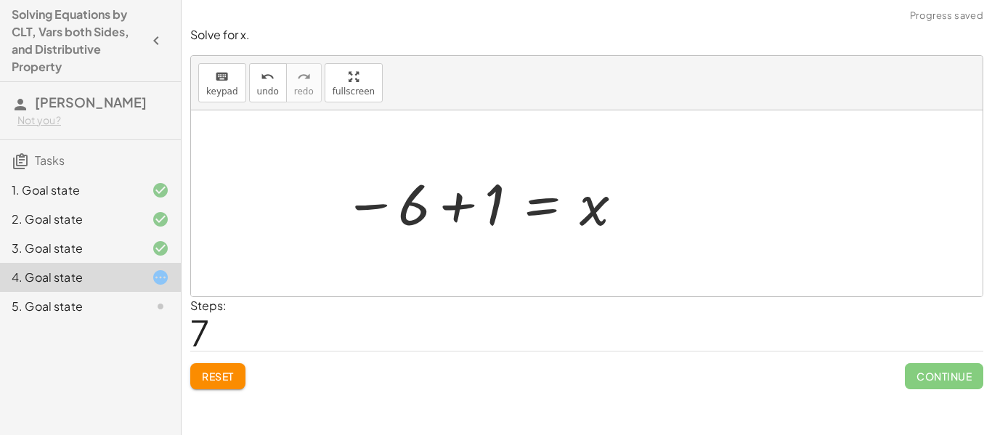
click at [408, 182] on div at bounding box center [586, 203] width 791 height 186
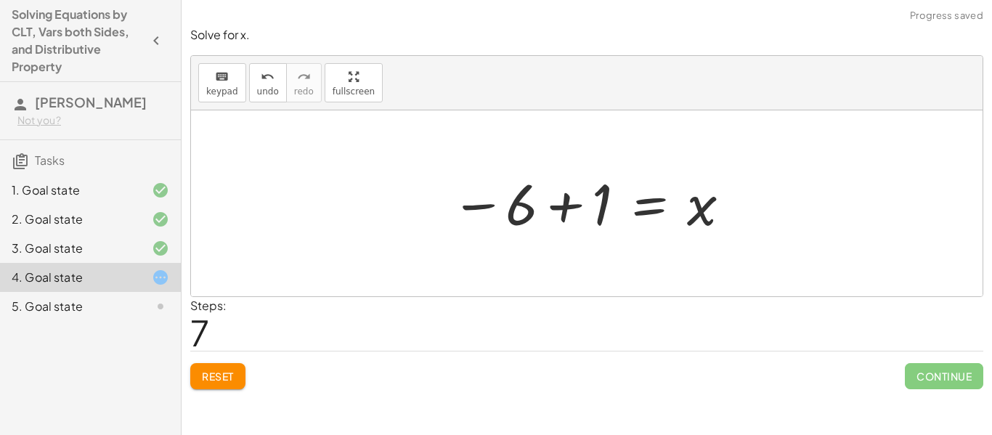
click at [558, 216] on div at bounding box center [592, 204] width 296 height 72
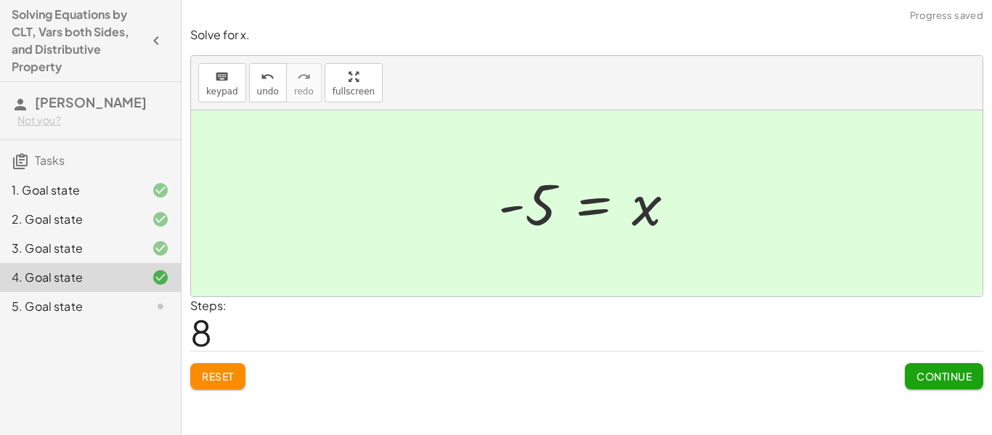
click at [907, 372] on button "Continue" at bounding box center [944, 376] width 78 height 26
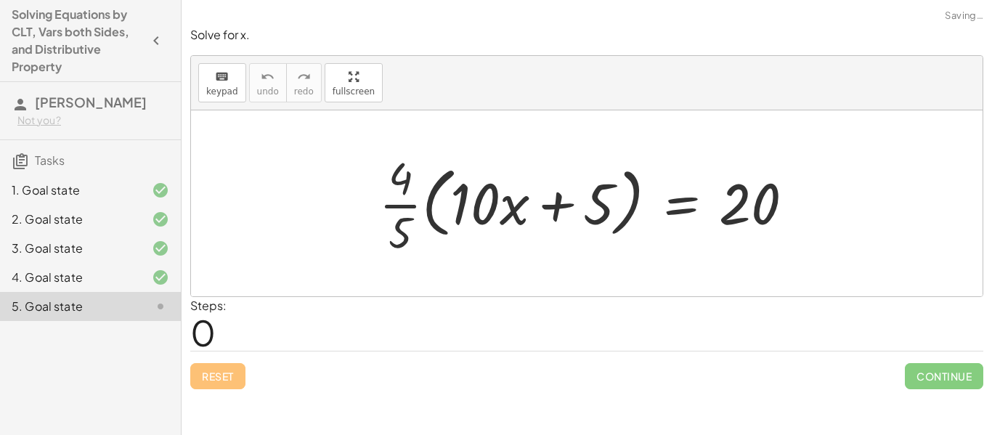
click at [439, 212] on div at bounding box center [592, 203] width 441 height 112
click at [433, 207] on div at bounding box center [592, 203] width 441 height 112
click at [426, 202] on div at bounding box center [592, 203] width 441 height 112
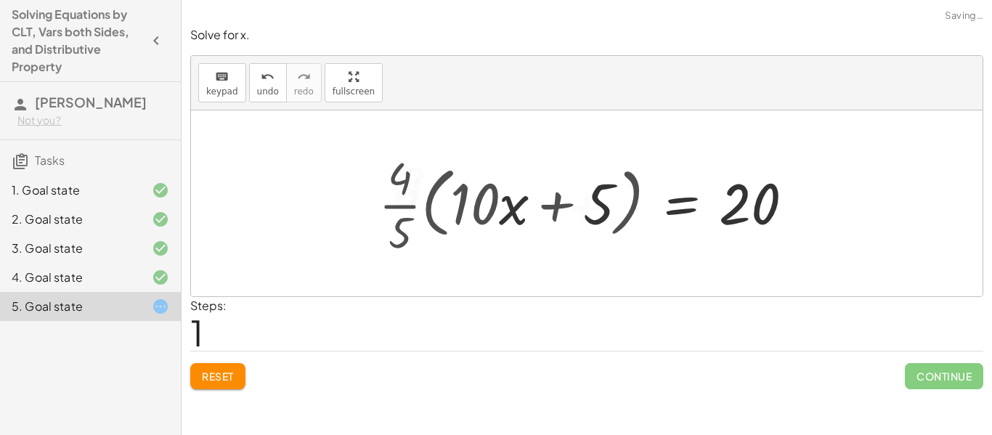
click at [426, 202] on div at bounding box center [586, 203] width 791 height 186
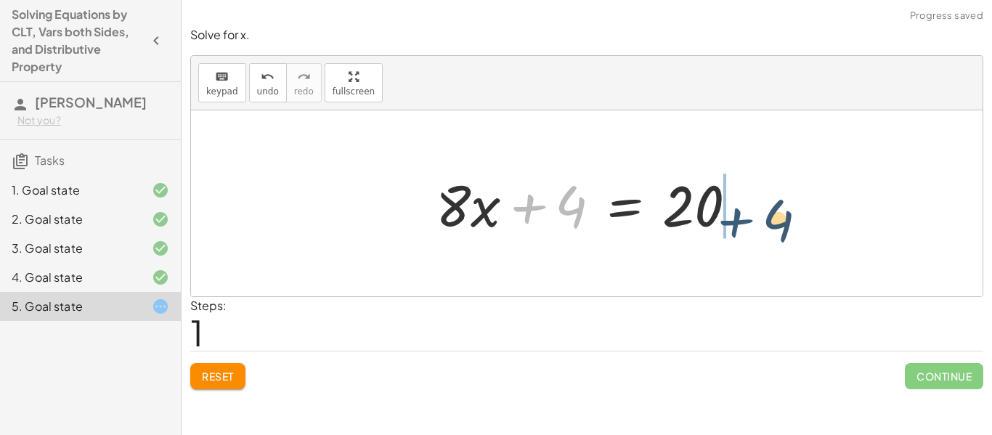
drag, startPoint x: 550, startPoint y: 200, endPoint x: 773, endPoint y: 208, distance: 223.7
click at [773, 208] on div "· · 4 · 5 · ( + · 10 · x + 5 ) = 20 + 4 x = 20 + · 8 · + 4" at bounding box center [586, 203] width 791 height 186
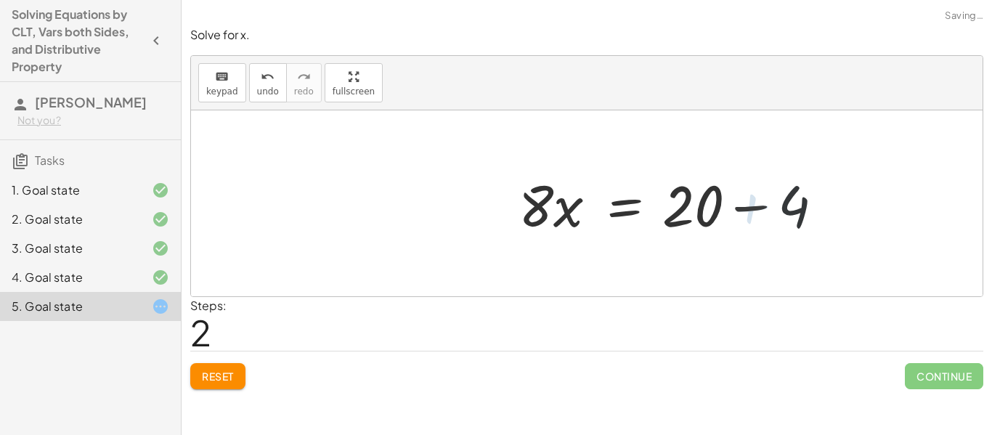
click at [746, 197] on div at bounding box center [678, 203] width 327 height 75
click at [746, 197] on div at bounding box center [631, 203] width 232 height 75
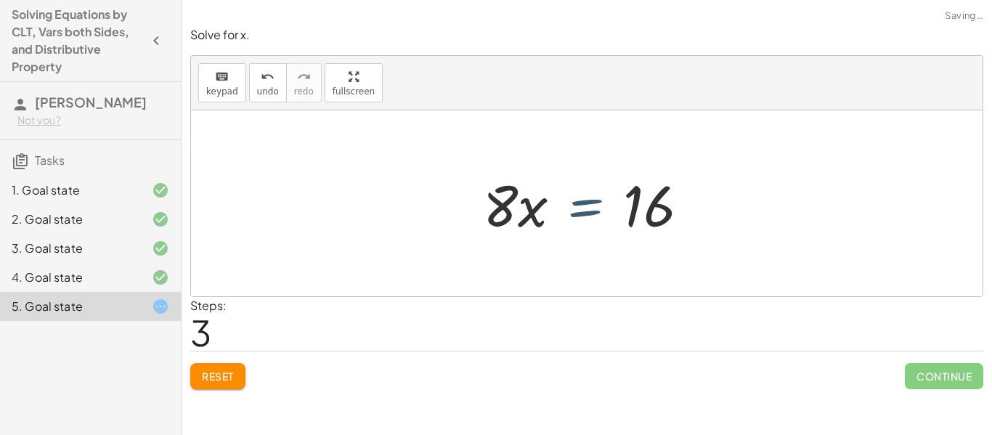
click at [563, 217] on div at bounding box center [592, 203] width 232 height 75
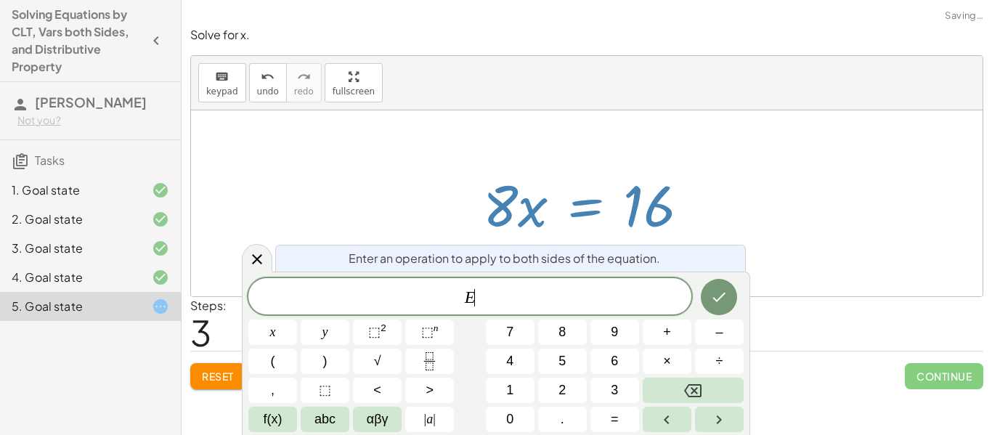
scroll to position [1, 0]
drag, startPoint x: 505, startPoint y: 200, endPoint x: 522, endPoint y: 219, distance: 25.7
click at [522, 219] on div at bounding box center [592, 203] width 232 height 75
click at [261, 252] on icon at bounding box center [256, 258] width 17 height 17
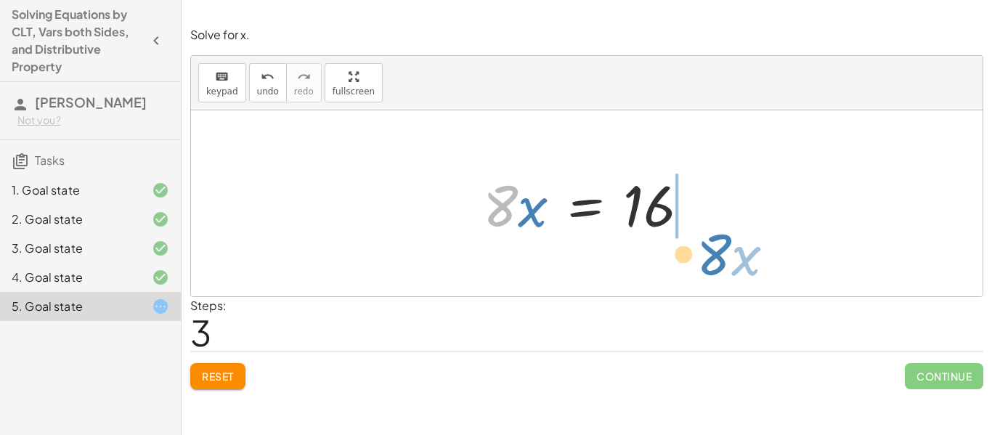
drag, startPoint x: 497, startPoint y: 219, endPoint x: 714, endPoint y: 266, distance: 222.1
click at [714, 266] on div "· · 4 · 5 · ( + · 10 · x + 5 ) = 20 + · 8 · x + 4 = 20 · 8 · x = + 20 − 4 · 8 ·…" at bounding box center [586, 203] width 791 height 186
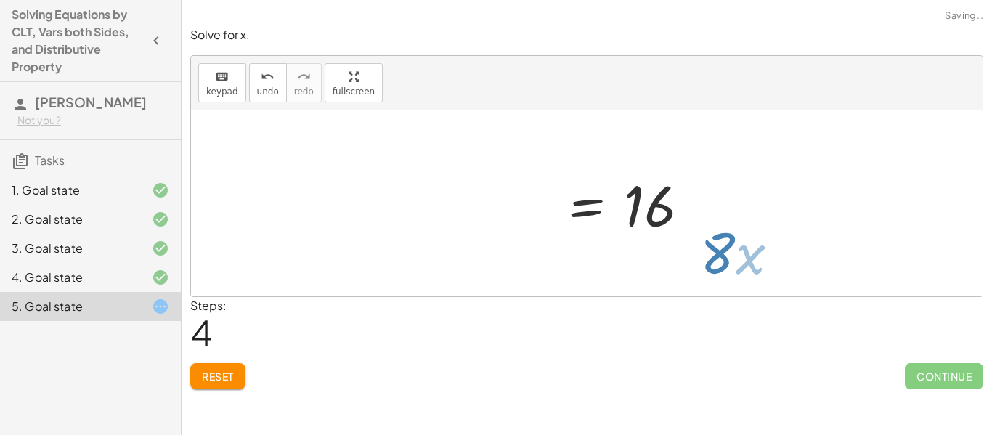
click at [714, 266] on div at bounding box center [586, 203] width 791 height 186
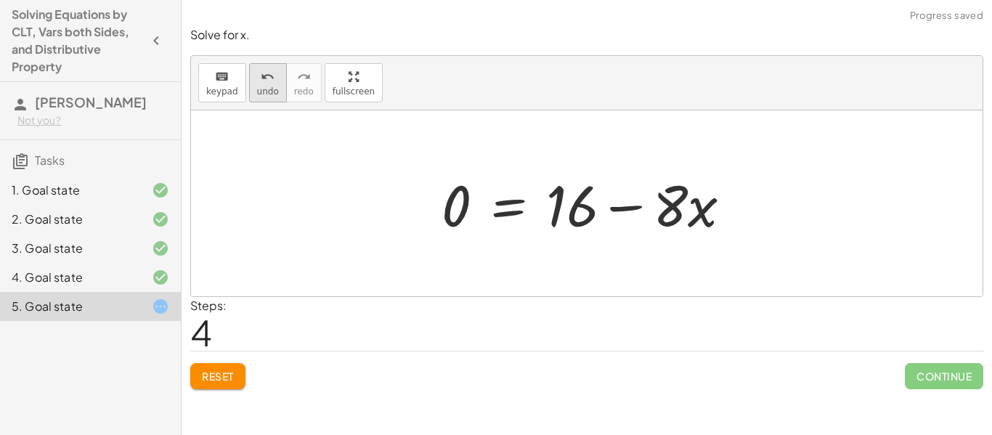
click at [265, 91] on span "undo" at bounding box center [268, 91] width 22 height 10
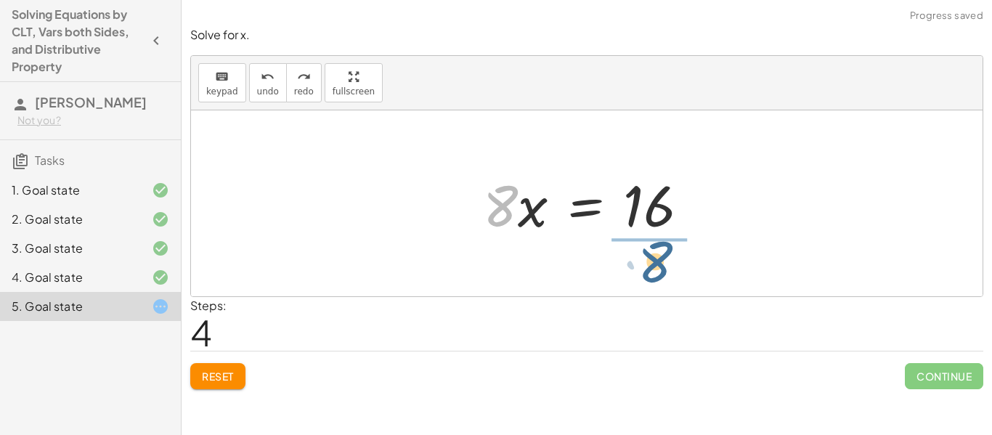
drag, startPoint x: 507, startPoint y: 207, endPoint x: 685, endPoint y: 272, distance: 189.5
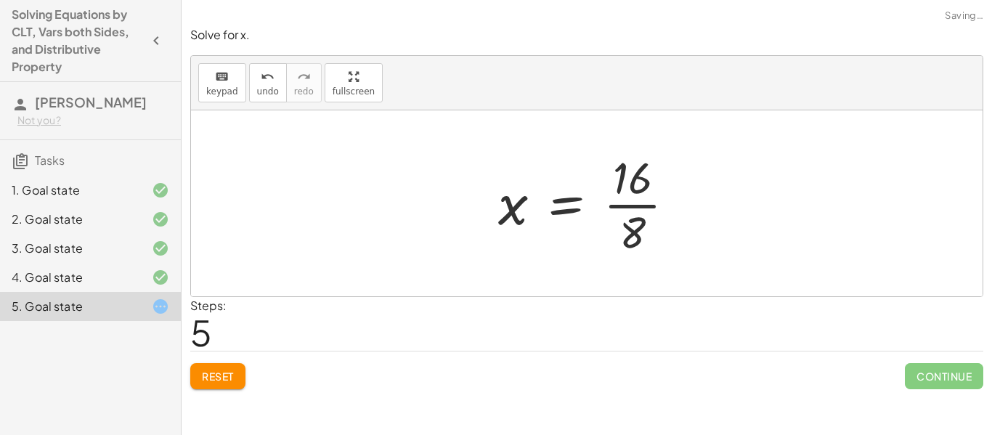
click at [666, 205] on div at bounding box center [592, 203] width 203 height 112
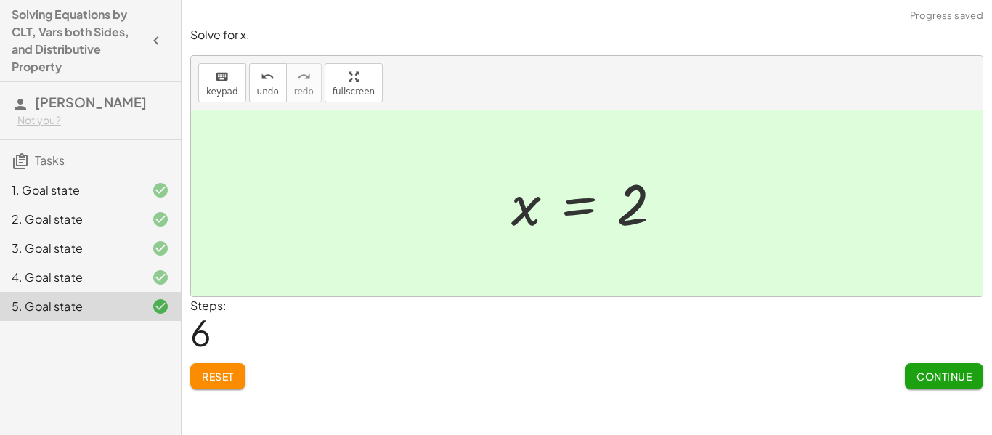
click at [952, 375] on span "Continue" at bounding box center [943, 376] width 55 height 13
